Goal: Task Accomplishment & Management: Complete application form

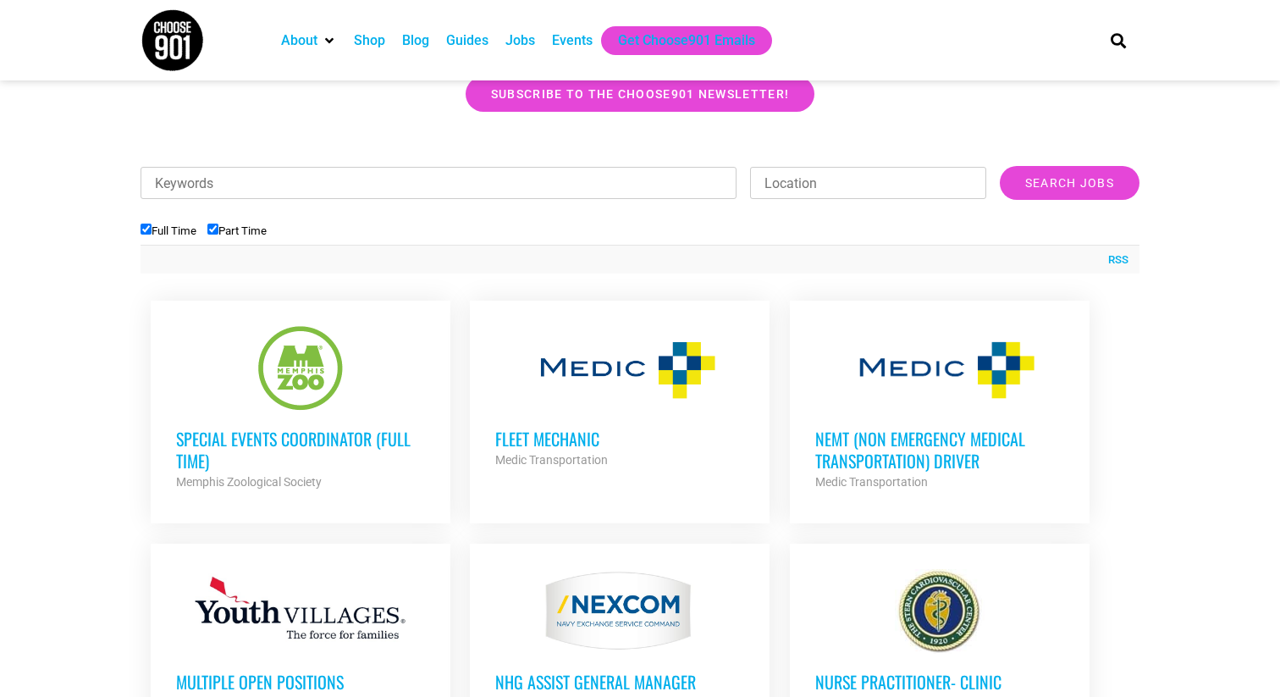
scroll to position [477, 0]
click at [279, 458] on h3 "Special Events Coordinator (Full Time)" at bounding box center [300, 449] width 249 height 44
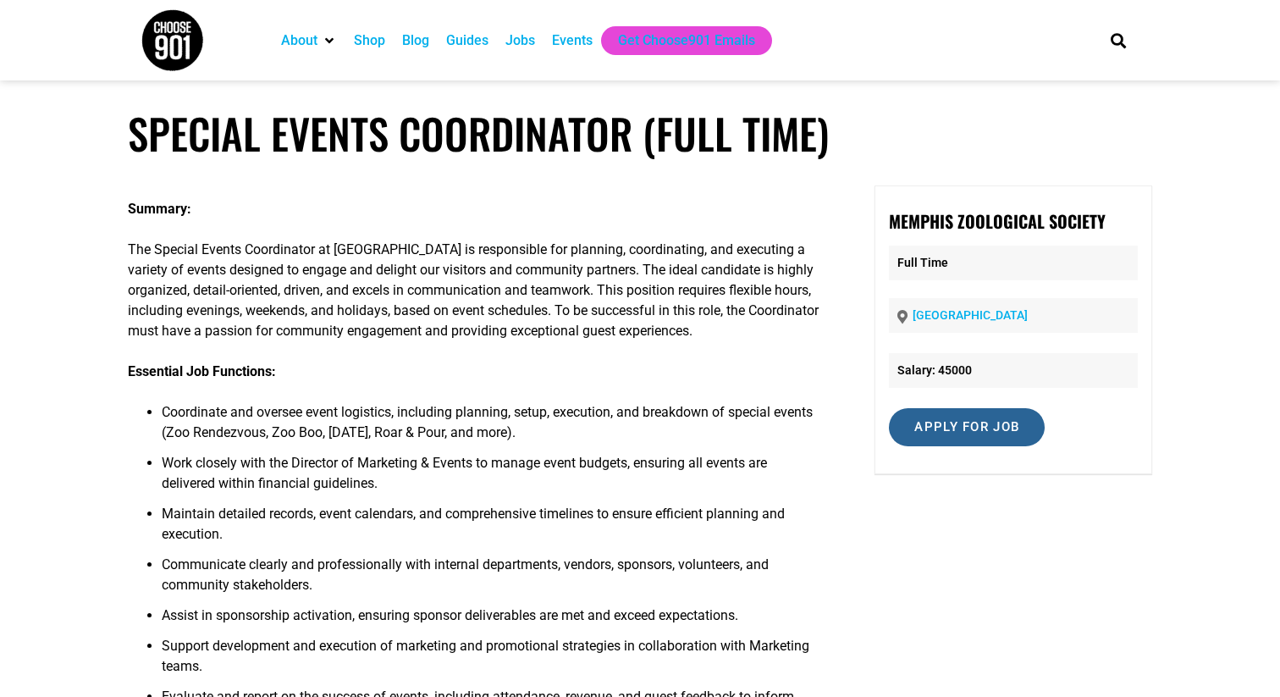
click at [958, 433] on input "Apply for job" at bounding box center [967, 427] width 156 height 38
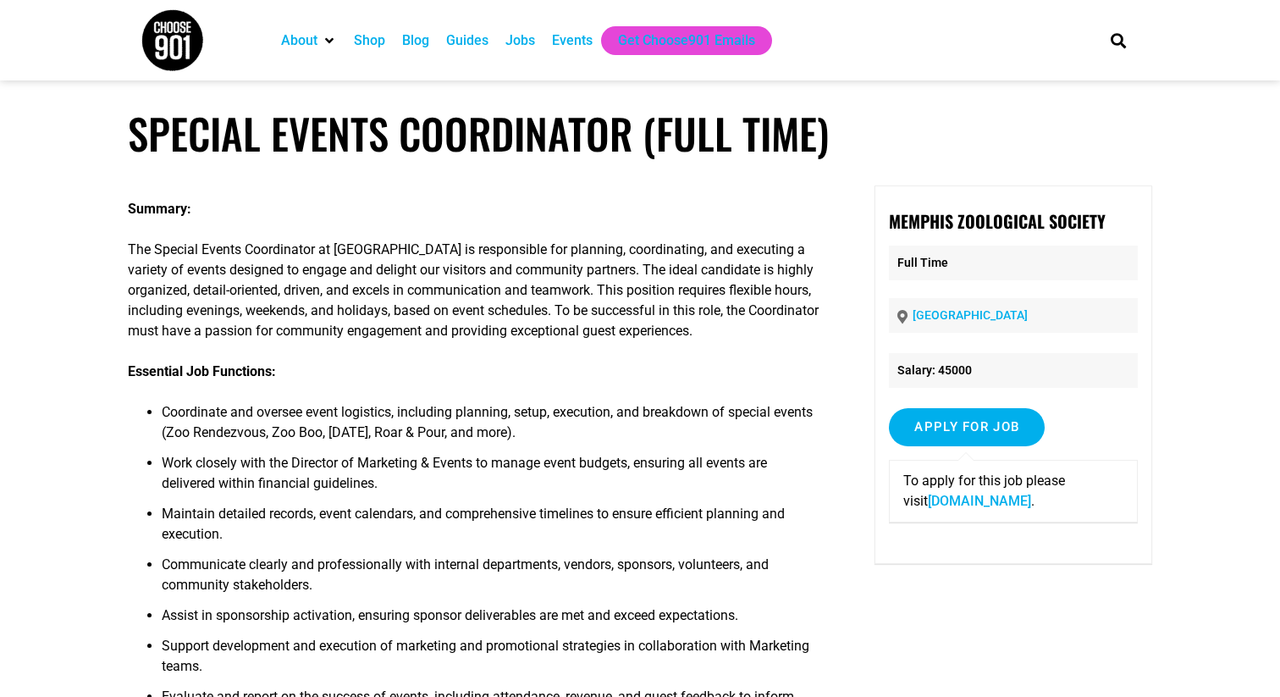
click at [980, 505] on link "[DOMAIN_NAME]" at bounding box center [979, 501] width 103 height 16
